Goal: Task Accomplishment & Management: Manage account settings

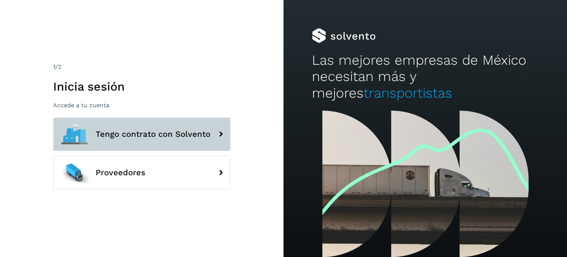
click at [155, 131] on span "Tengo contrato con Solvento" at bounding box center [153, 134] width 115 height 9
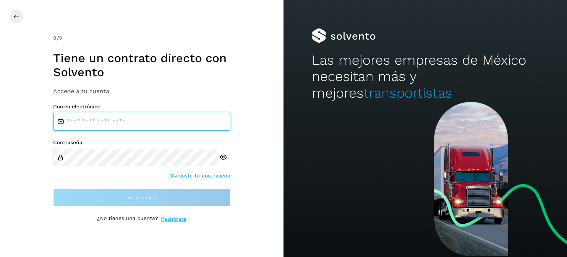
click at [156, 121] on input "email" at bounding box center [141, 122] width 177 height 18
type input "**********"
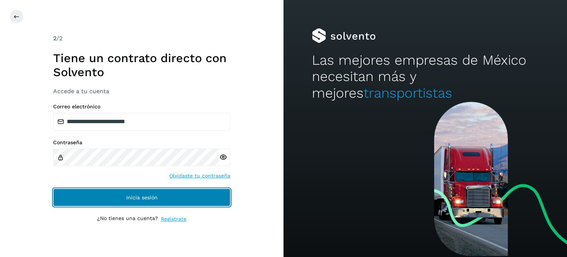
click at [137, 193] on button "Inicia sesión" at bounding box center [141, 197] width 177 height 18
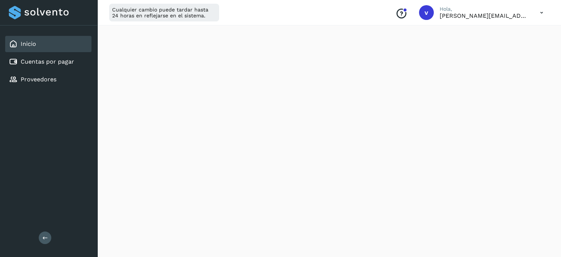
scroll to position [185, 0]
click at [543, 12] on icon at bounding box center [541, 12] width 15 height 15
click at [498, 47] on div "Cerrar sesión" at bounding box center [505, 48] width 88 height 14
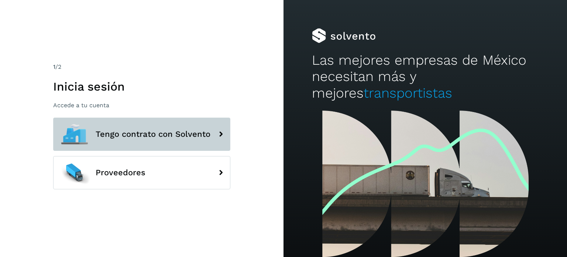
click at [171, 137] on span "Tengo contrato con Solvento" at bounding box center [153, 134] width 115 height 9
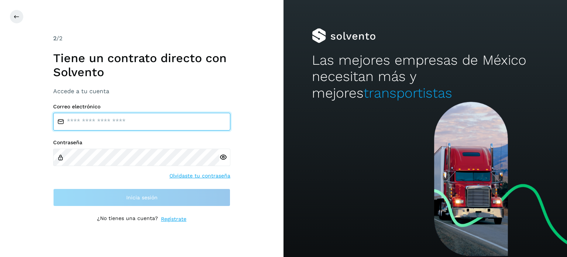
click at [146, 128] on input "email" at bounding box center [141, 122] width 177 height 18
type input "**********"
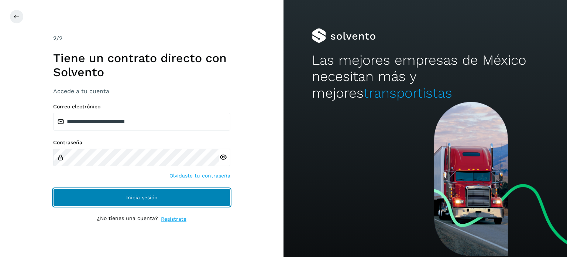
click at [157, 199] on span "Inicia sesión" at bounding box center [141, 197] width 31 height 5
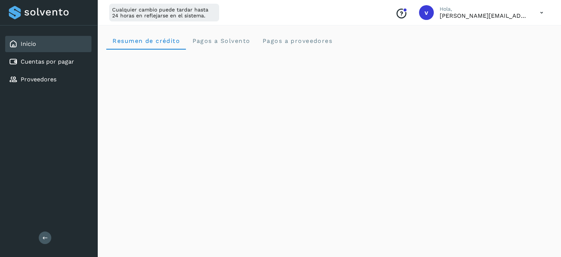
click at [543, 14] on icon at bounding box center [541, 12] width 15 height 15
click at [527, 49] on div "Cerrar sesión" at bounding box center [505, 48] width 88 height 14
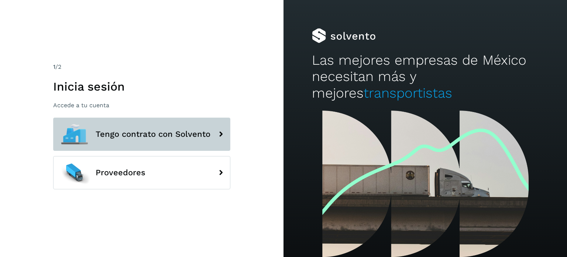
click at [152, 132] on span "Tengo contrato con Solvento" at bounding box center [153, 134] width 115 height 9
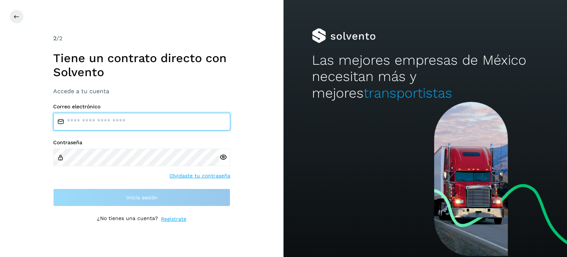
click at [145, 124] on input "email" at bounding box center [141, 122] width 177 height 18
type input "**********"
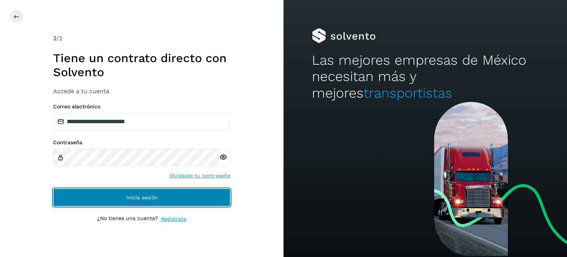
click at [155, 193] on button "Inicia sesión" at bounding box center [141, 197] width 177 height 18
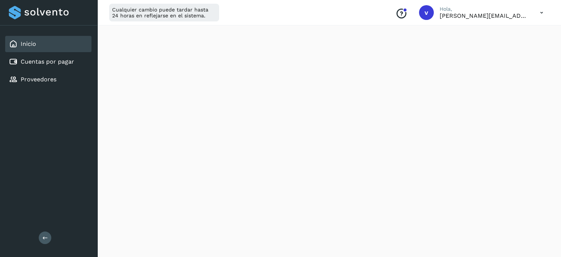
scroll to position [185, 0]
drag, startPoint x: 544, startPoint y: 11, endPoint x: 540, endPoint y: 25, distance: 14.7
click at [544, 11] on icon at bounding box center [541, 12] width 15 height 15
click at [484, 51] on div "Cerrar sesión" at bounding box center [505, 48] width 88 height 14
